Goal: Task Accomplishment & Management: Check status

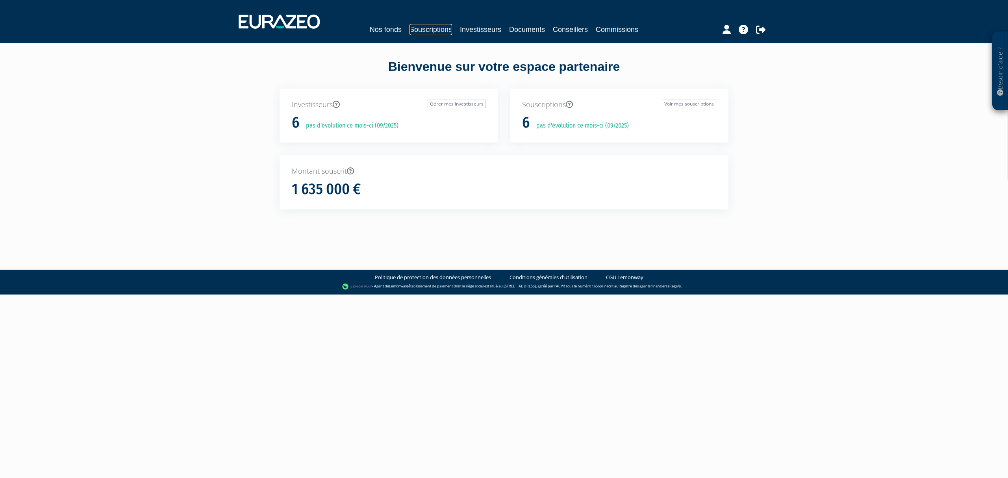
click at [442, 30] on link "Souscriptions" at bounding box center [431, 29] width 43 height 11
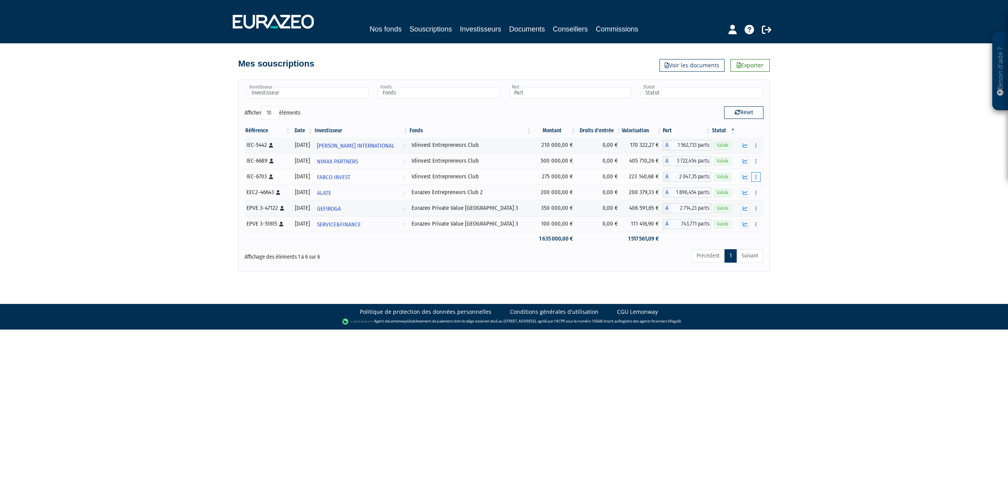
drag, startPoint x: 422, startPoint y: 147, endPoint x: 755, endPoint y: 181, distance: 335.1
click at [755, 181] on tbody "IEC-5442 [Français] Personne physique [DATE] [PERSON_NAME] INTERNATIONAL Voir l…" at bounding box center [504, 191] width 519 height 108
click at [831, 147] on div "Besoin d'aide ? × J'ai besoin d'aide Si vous avez une question à propos du fonc…" at bounding box center [504, 136] width 1008 height 272
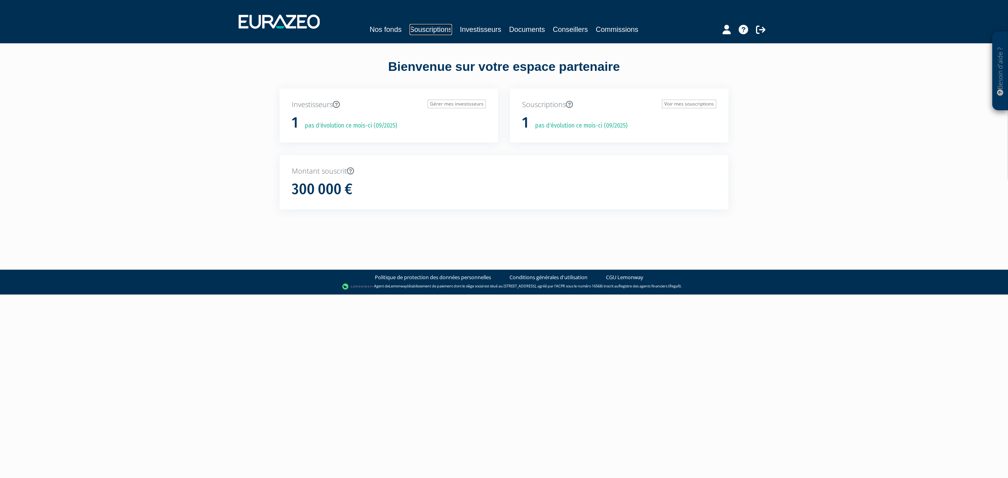
click at [426, 29] on link "Souscriptions" at bounding box center [431, 29] width 43 height 11
click at [434, 28] on link "Souscriptions" at bounding box center [431, 29] width 43 height 11
click at [413, 29] on link "Souscriptions" at bounding box center [431, 29] width 43 height 11
click at [419, 29] on link "Souscriptions" at bounding box center [423, 29] width 43 height 11
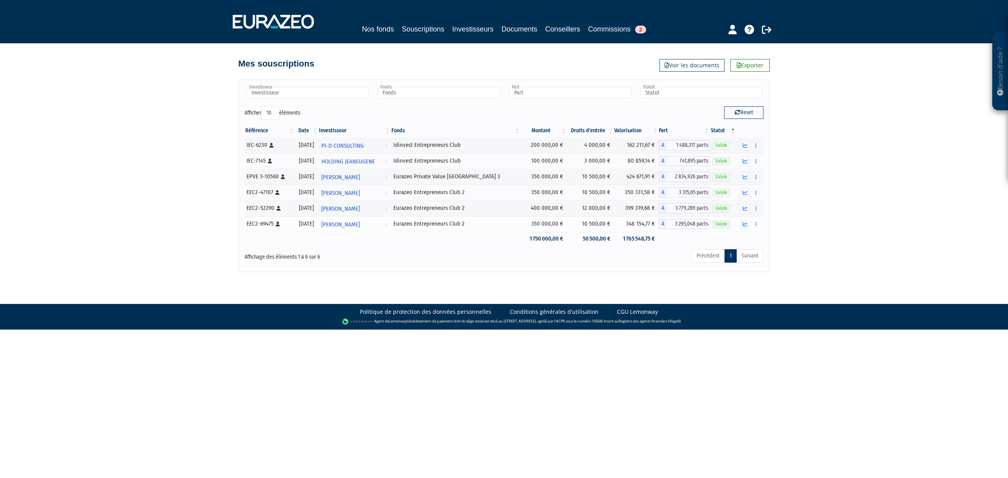
drag, startPoint x: 518, startPoint y: 175, endPoint x: 758, endPoint y: 232, distance: 246.1
click at [758, 232] on tbody "IEC-6230 [Français] Personne physique 31/12/2021 PI-D CONSULTING Voir l'investi…" at bounding box center [504, 191] width 519 height 108
click at [861, 232] on div "Besoin d'aide ? × J'ai besoin d'aide Si vous avez une question à propos du fonc…" at bounding box center [504, 136] width 1008 height 272
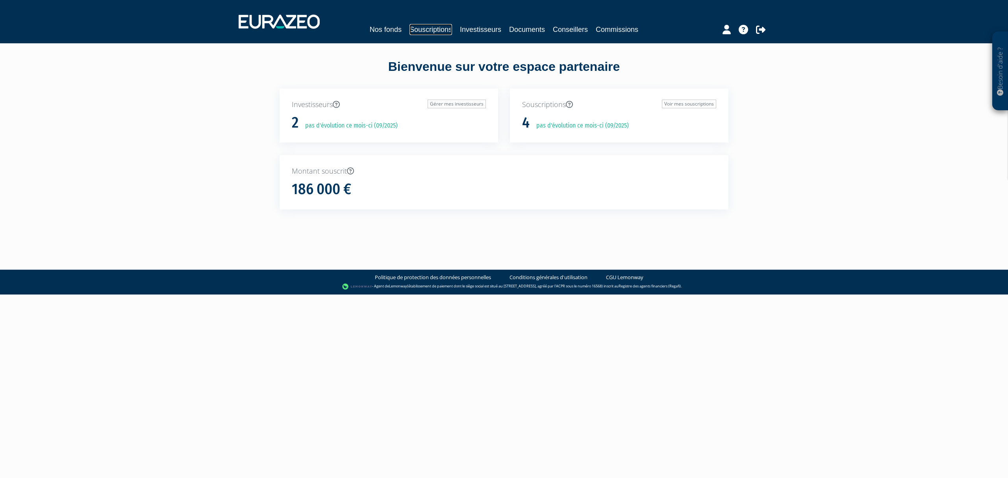
click at [426, 32] on link "Souscriptions" at bounding box center [431, 29] width 43 height 11
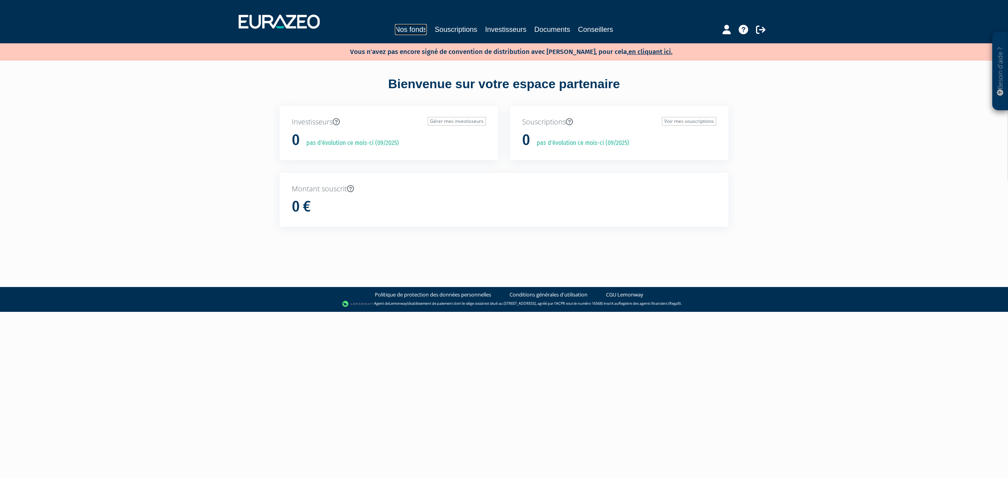
click at [398, 30] on link "Nos fonds" at bounding box center [411, 29] width 32 height 11
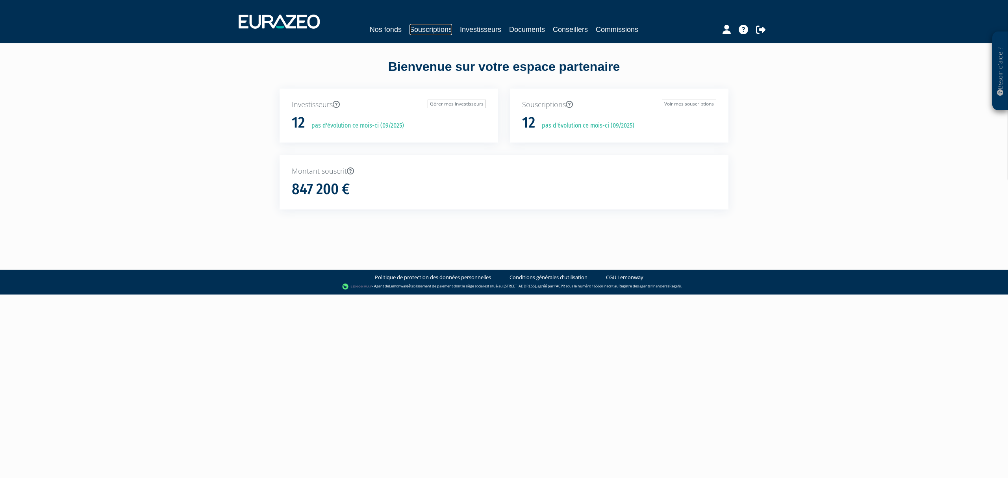
click at [440, 24] on link "Souscriptions" at bounding box center [431, 29] width 43 height 11
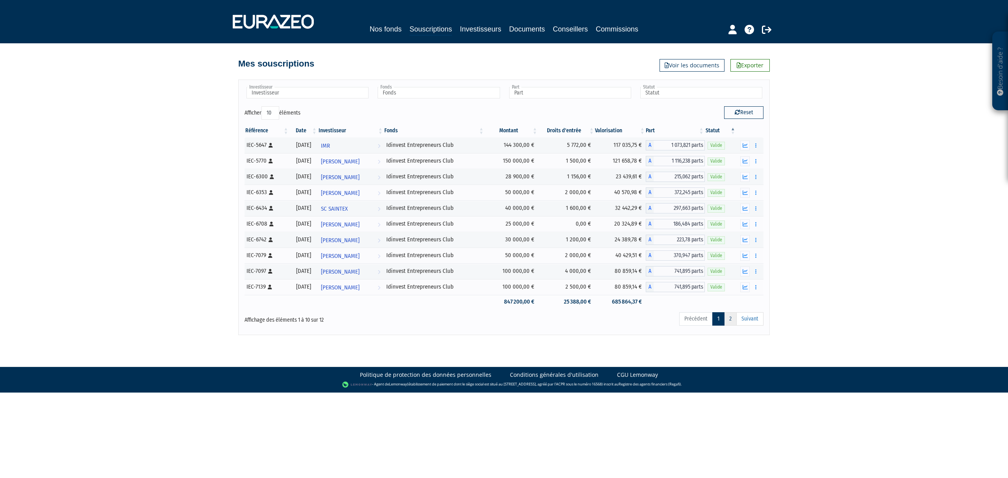
click at [732, 317] on link "2" at bounding box center [730, 318] width 13 height 13
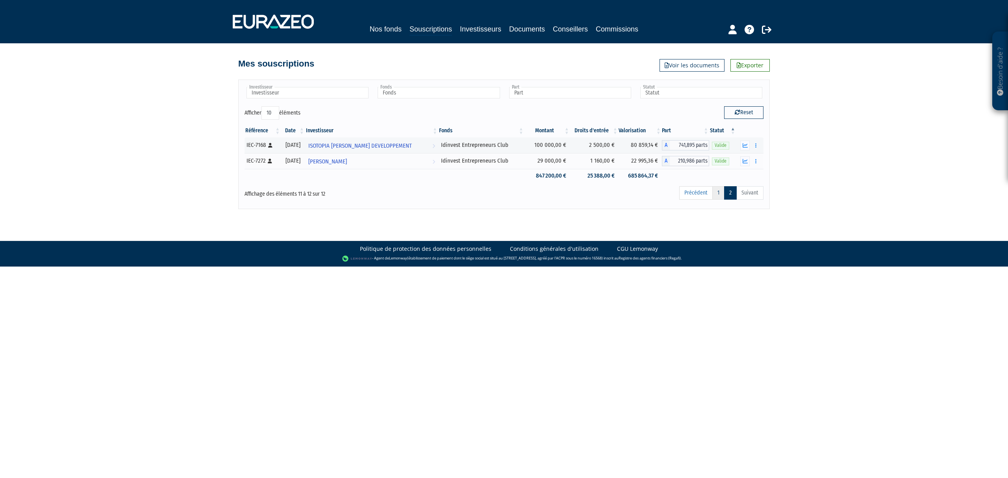
click at [716, 198] on link "1" at bounding box center [719, 192] width 12 height 13
